Goal: Task Accomplishment & Management: Manage account settings

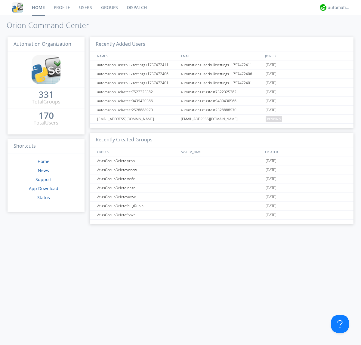
click at [85, 8] on link "Users" at bounding box center [86, 7] width 22 height 15
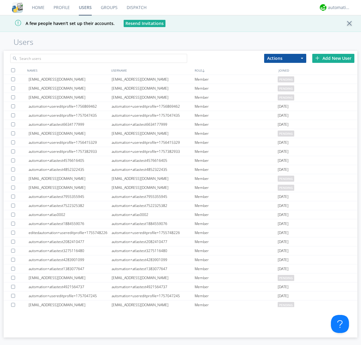
click at [334, 58] on div "Add New User" at bounding box center [334, 58] width 42 height 9
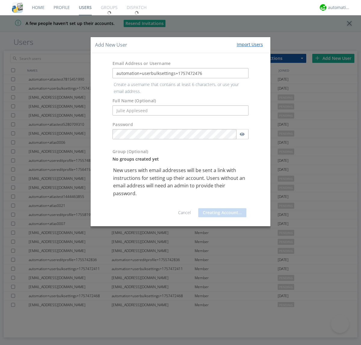
type input "automation+userbulksettings+1757472476"
click at [221, 208] on button "Creating Account..." at bounding box center [222, 212] width 48 height 9
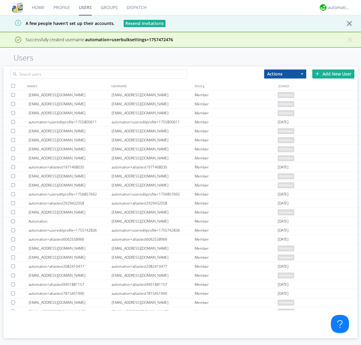
click at [334, 74] on div "Add New User" at bounding box center [334, 74] width 42 height 9
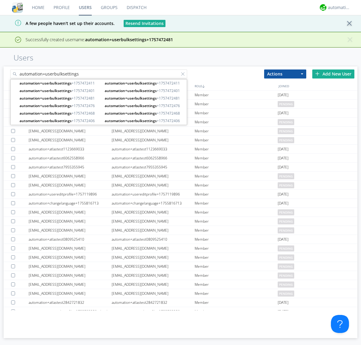
type input "automation+userbulksettings"
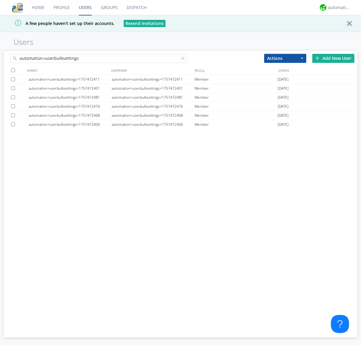
click at [13, 70] on div at bounding box center [13, 70] width 4 height 4
click at [285, 58] on button "Actions" at bounding box center [285, 58] width 42 height 9
click at [285, 84] on link "Edit Settings" at bounding box center [286, 84] width 42 height 8
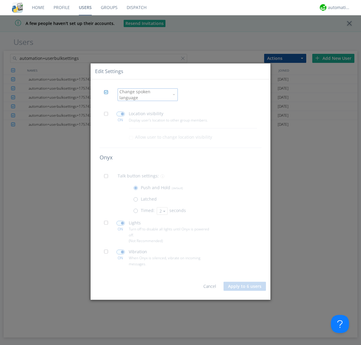
click at [108, 113] on span at bounding box center [108, 116] width 8 height 8
click at [0, 0] on input "checkbox" at bounding box center [0, 0] width 0 height 0
click at [120, 112] on span at bounding box center [121, 114] width 8 height 5
click at [0, 0] on input "checkbox" at bounding box center [0, 0] width 0 height 0
click at [108, 176] on span at bounding box center [108, 178] width 8 height 8
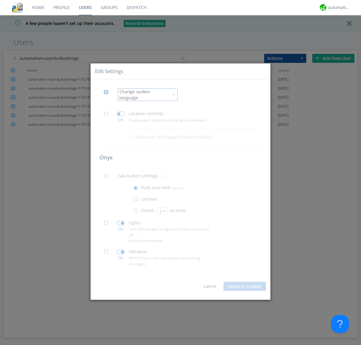
click at [0, 0] on input "checkbox" at bounding box center [0, 0] width 0 height 0
click at [137, 210] on span at bounding box center [137, 213] width 8 height 8
click at [0, 0] on input "radio" at bounding box center [0, 0] width 0 height 0
click at [162, 209] on button "2" at bounding box center [162, 211] width 11 height 8
click at [0, 0] on link "3" at bounding box center [0, 0] width 0 height 0
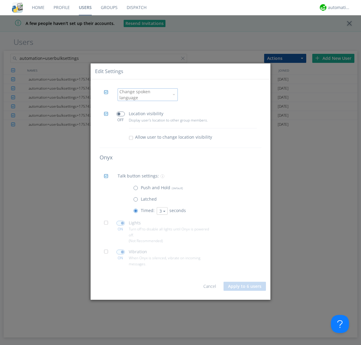
click at [108, 223] on span at bounding box center [108, 225] width 8 height 8
click at [0, 0] on input "checkbox" at bounding box center [0, 0] width 0 height 0
click at [120, 221] on span at bounding box center [121, 223] width 8 height 5
click at [0, 0] on input "checkbox" at bounding box center [0, 0] width 0 height 0
click at [108, 251] on span at bounding box center [108, 254] width 8 height 8
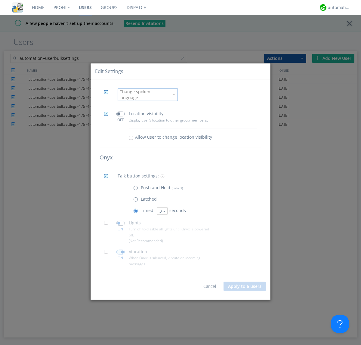
click at [0, 0] on input "checkbox" at bounding box center [0, 0] width 0 height 0
click at [120, 250] on span at bounding box center [121, 252] width 8 height 5
click at [0, 0] on input "checkbox" at bounding box center [0, 0] width 0 height 0
click at [85, 8] on link "Users" at bounding box center [85, 7] width 22 height 15
